Goal: Task Accomplishment & Management: Complete application form

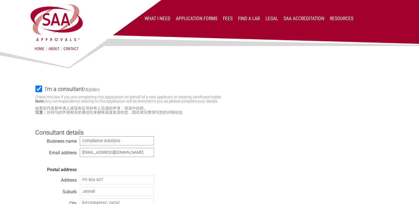
select select "[GEOGRAPHIC_DATA]"
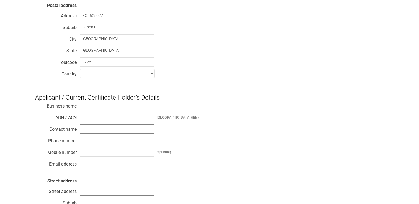
paste input "SFA Australia Pty Ltd"
type input "SFA Australia Pty Ltd"
click at [92, 119] on input "text" at bounding box center [117, 117] width 74 height 9
paste input "55 128 147 240"
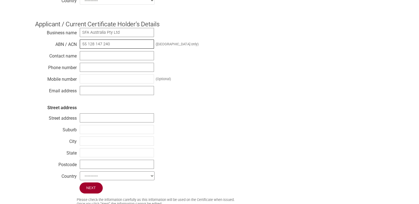
scroll to position [248, 0]
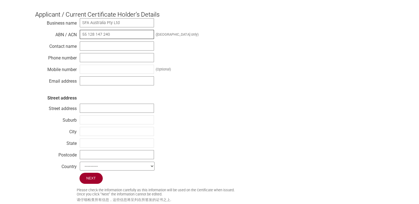
type input "55 128 147 240"
click at [88, 47] on input "text" at bounding box center [117, 46] width 74 height 9
paste input "[PERSON_NAME]"
type input "[PERSON_NAME]"
click at [86, 60] on input "text" at bounding box center [117, 57] width 74 height 9
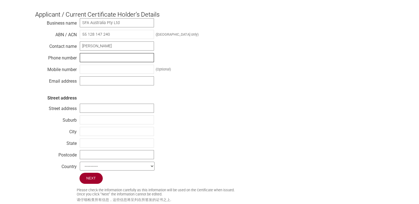
paste input "[PHONE_NUMBER]"
type input "[PHONE_NUMBER]"
click at [86, 70] on input "text" at bounding box center [117, 69] width 74 height 9
paste input "041 212 9800"
type input "041 212 9800"
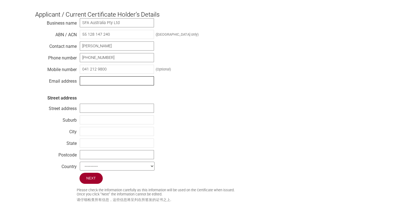
click at [87, 81] on input "text" at bounding box center [117, 80] width 74 height 9
paste input "[EMAIL_ADDRESS][DOMAIN_NAME]"
type input "[EMAIL_ADDRESS][DOMAIN_NAME]"
click at [85, 111] on input "text" at bounding box center [117, 108] width 74 height 9
paste input "Unit 9 -10 25 Gibbes St Chatswood NSW 2067 Australia"
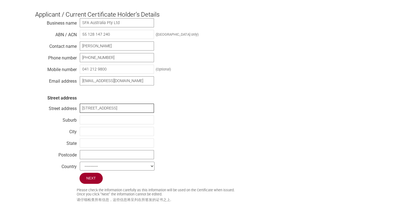
scroll to position [0, 27]
drag, startPoint x: 96, startPoint y: 110, endPoint x: 116, endPoint y: 109, distance: 20.0
click at [116, 109] on input "Unit 9 -10 25 Gibbes St Chatswood NSW 2067 Australia" at bounding box center [117, 108] width 74 height 9
type input "Unit 9 -10 25 Gibbes St NSW 2067 Australia"
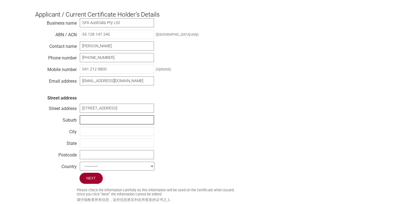
scroll to position [0, 0]
click at [84, 122] on input "text" at bounding box center [117, 120] width 74 height 9
paste input "Chatswood"
type input "Chatswood"
drag, startPoint x: 124, startPoint y: 110, endPoint x: 132, endPoint y: 110, distance: 7.8
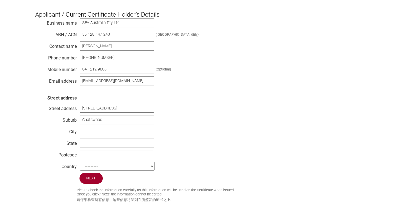
click at [132, 110] on input "Unit 9 -10 25 Gibbes St NSW 2067 Australia" at bounding box center [117, 108] width 74 height 9
type input "Unit 9 -10 25 Gibbes St 2067 Australia"
click at [91, 145] on input "text" at bounding box center [117, 143] width 74 height 9
paste input "[GEOGRAPHIC_DATA]"
type input "[GEOGRAPHIC_DATA]"
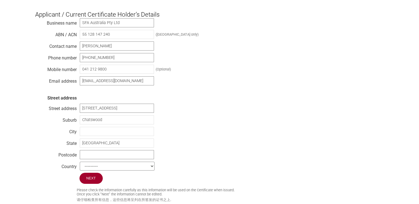
click at [191, 146] on div "Business name SFA Australia Pty Ltd ABN / ACN 55 128 147 240 (Australia only) C…" at bounding box center [209, 95] width 349 height 155
drag, startPoint x: 124, startPoint y: 110, endPoint x: 134, endPoint y: 110, distance: 9.4
click at [134, 110] on input "Unit 9 -10 25 Gibbes St 2067 Australia" at bounding box center [117, 108] width 74 height 9
type input "Unit 9 -10 25 Gibbes [GEOGRAPHIC_DATA]"
click at [85, 157] on input "text" at bounding box center [117, 154] width 74 height 9
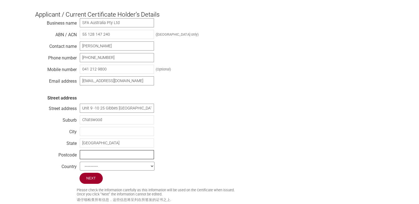
paste input "2067"
type input "2067"
click at [91, 134] on input "text" at bounding box center [117, 131] width 74 height 9
type input "[GEOGRAPHIC_DATA]"
click at [99, 170] on select "--------- Afghanistan Albania Algeria American Samoa Andorra Angola Anguilla An…" at bounding box center [117, 166] width 75 height 9
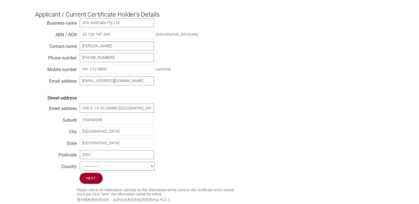
select select "[GEOGRAPHIC_DATA]"
click at [80, 164] on select "--------- Afghanistan Albania Algeria American Samoa Andorra Angola Anguilla An…" at bounding box center [117, 166] width 75 height 9
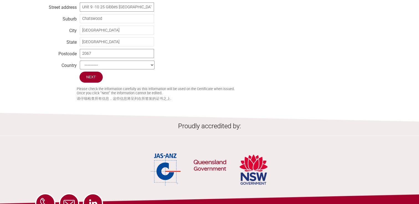
scroll to position [359, 0]
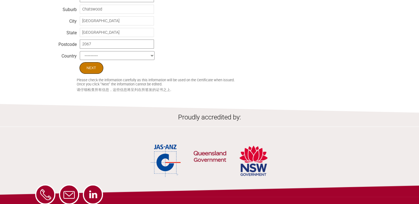
click at [94, 74] on input "Next" at bounding box center [92, 68] width 24 height 12
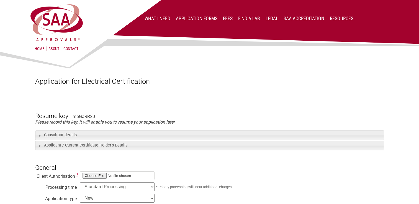
click at [73, 118] on div "mbGaRR20" at bounding box center [84, 116] width 22 height 5
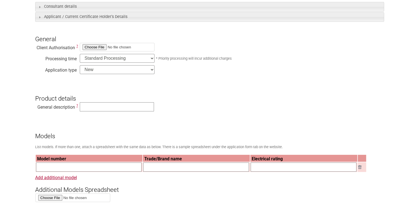
scroll to position [139, 0]
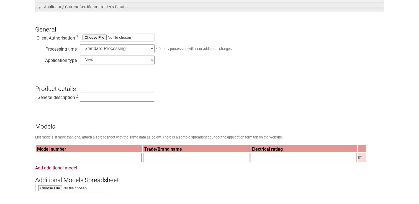
click at [50, 161] on input "text" at bounding box center [89, 157] width 106 height 9
paste input "ACUAFUSS 40 (w,z)"
type input "ACUAFUSS 40 (w,z)"
click at [88, 97] on input "text" at bounding box center [117, 97] width 74 height 9
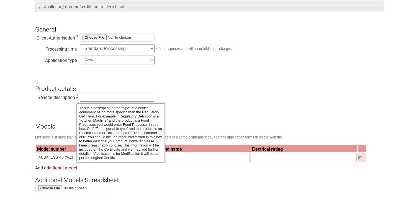
click at [78, 98] on span "?" at bounding box center [77, 96] width 2 height 4
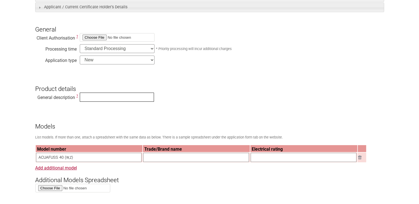
click at [94, 98] on input "text" at bounding box center [117, 97] width 74 height 9
type input "s"
type input "Submersible Pump"
click at [99, 116] on h3 "Models" at bounding box center [209, 122] width 349 height 17
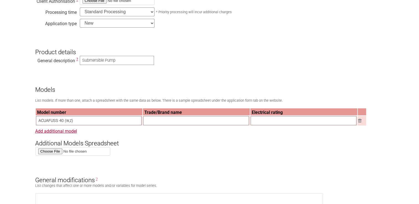
scroll to position [194, 0]
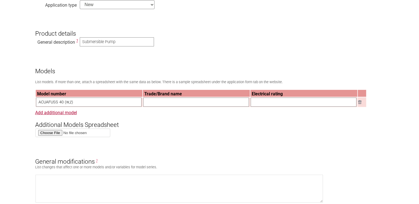
click at [154, 103] on input "text" at bounding box center [196, 102] width 106 height 9
paste input "[PERSON_NAME]"
type input "[PERSON_NAME]"
click at [259, 103] on input "text" at bounding box center [304, 102] width 106 height 9
paste input "230V 50hz Class 1 IP 68 Max depth 7/17m"
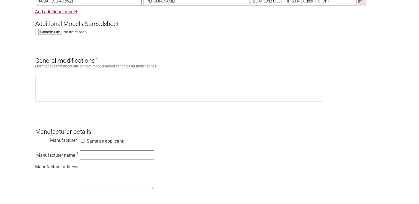
scroll to position [305, 0]
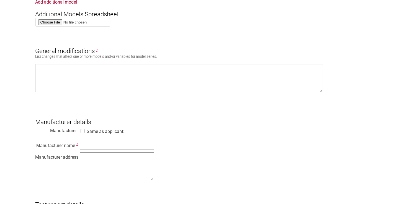
type input "230V 50hz Class 1 IP 68 Max depth 7/17m"
click at [92, 149] on input "text" at bounding box center [117, 145] width 74 height 9
paste input "Umbra Pompe S.R.L"
type input "Umbra Pompe S.R.L"
click at [93, 161] on textarea at bounding box center [117, 167] width 74 height 28
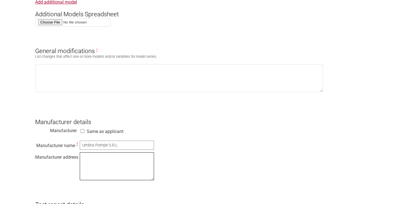
paste textarea "[STREET_ADDRESS]"
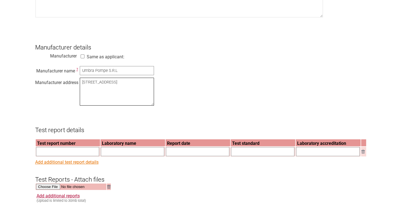
scroll to position [388, 0]
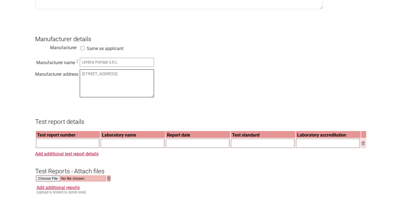
type textarea "[STREET_ADDRESS]"
click at [50, 147] on input "text" at bounding box center [67, 143] width 63 height 9
paste input "IT25LX7V 001 dated [DATE]"
drag, startPoint x: 76, startPoint y: 149, endPoint x: 94, endPoint y: 150, distance: 18.3
click at [94, 148] on input "IT25LX7V 001 dated [DATE]" at bounding box center [67, 143] width 63 height 9
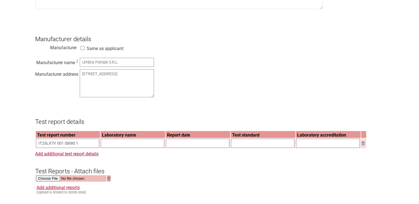
type input "IT25LX7V 001 dated 1"
click at [181, 147] on input "text" at bounding box center [197, 143] width 63 height 9
paste input "[DATE]"
click at [168, 148] on input "[DATE]" at bounding box center [197, 143] width 63 height 9
type input "[DATE]"
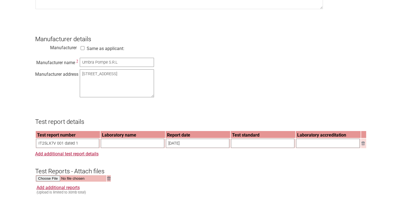
click at [84, 148] on input "IT25LX7V 001 dated 1" at bounding box center [67, 143] width 63 height 9
type input "IT25LX7V 001"
click at [110, 148] on input "text" at bounding box center [132, 143] width 63 height 9
paste input "TUV [GEOGRAPHIC_DATA] [GEOGRAPHIC_DATA]"
type input "TUV [GEOGRAPHIC_DATA] [GEOGRAPHIC_DATA]"
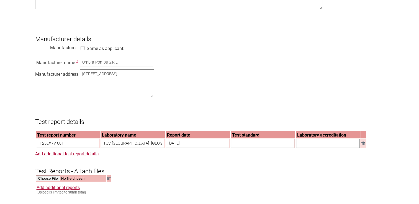
click at [235, 147] on input "text" at bounding box center [262, 143] width 63 height 9
paste input "IEC 60335-1 (2020)/-41 (2024)"
type input "IEC 60335-1 (2020)/-41 (2024)"
click at [308, 148] on input "text" at bounding box center [328, 143] width 64 height 9
